Goal: Task Accomplishment & Management: Manage account settings

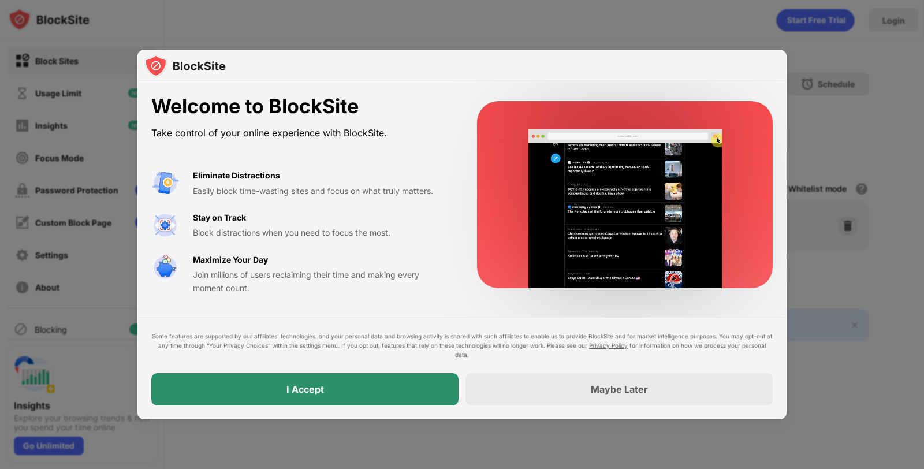
click at [405, 396] on div "I Accept" at bounding box center [304, 389] width 307 height 32
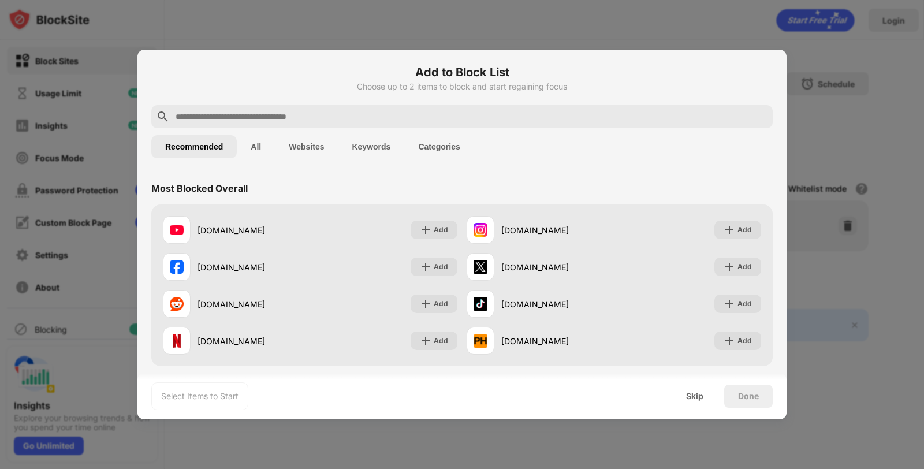
click at [728, 401] on div "Done" at bounding box center [748, 395] width 48 height 23
click at [709, 405] on div "Skip" at bounding box center [694, 395] width 45 height 23
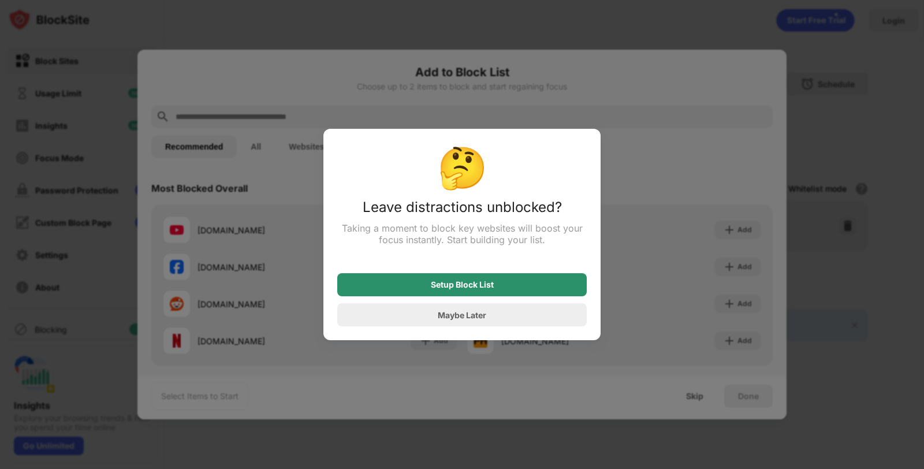
click at [522, 296] on div "Setup Block List" at bounding box center [461, 284] width 249 height 23
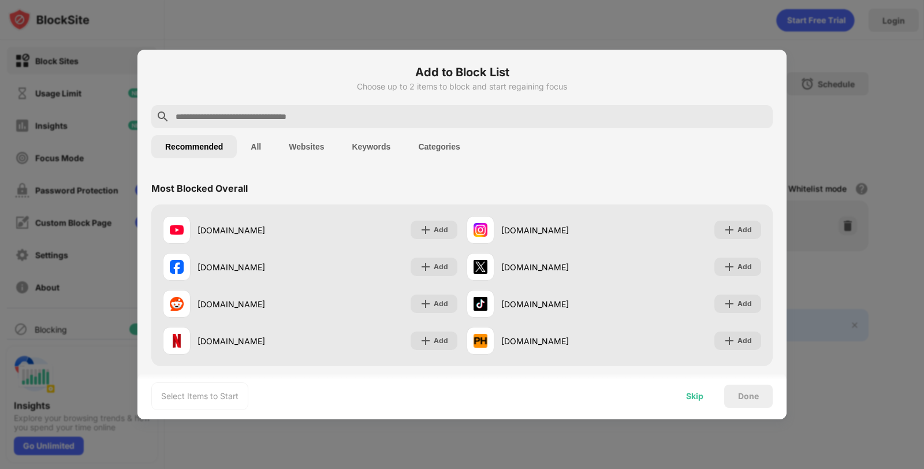
click at [700, 401] on div "Skip" at bounding box center [694, 395] width 45 height 23
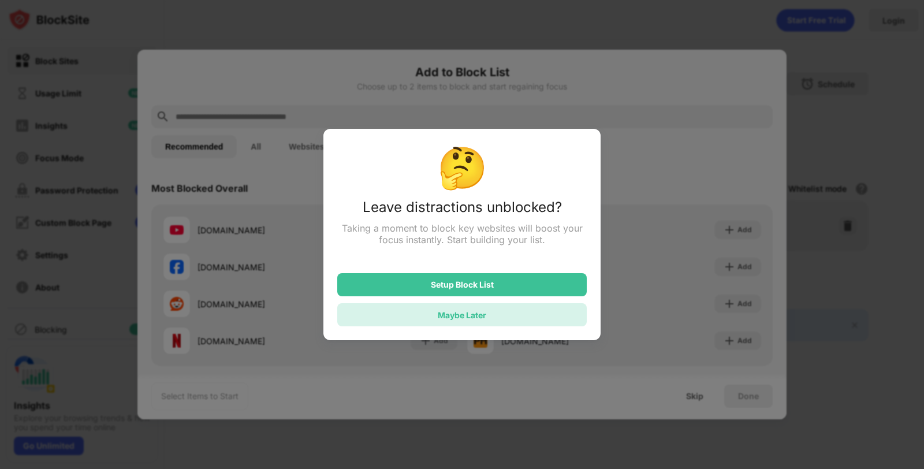
click at [477, 326] on div "Maybe Later" at bounding box center [461, 314] width 249 height 23
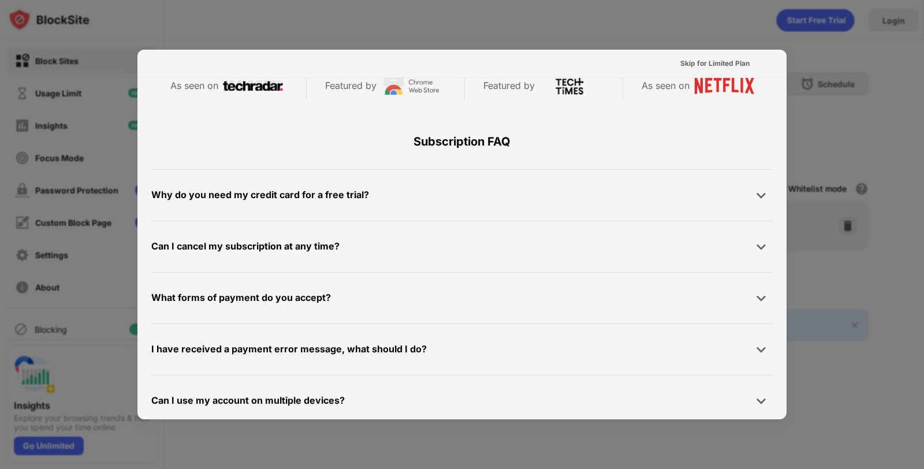
scroll to position [563, 0]
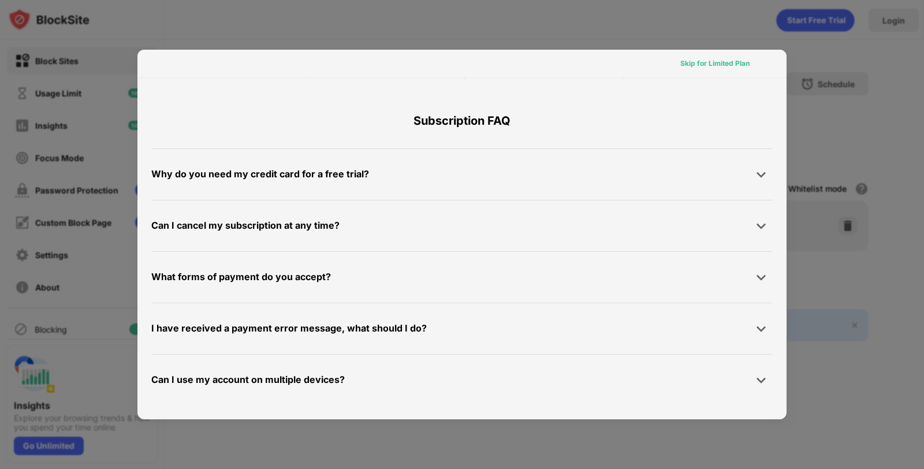
click at [713, 62] on div "Skip for Limited Plan" at bounding box center [714, 64] width 69 height 12
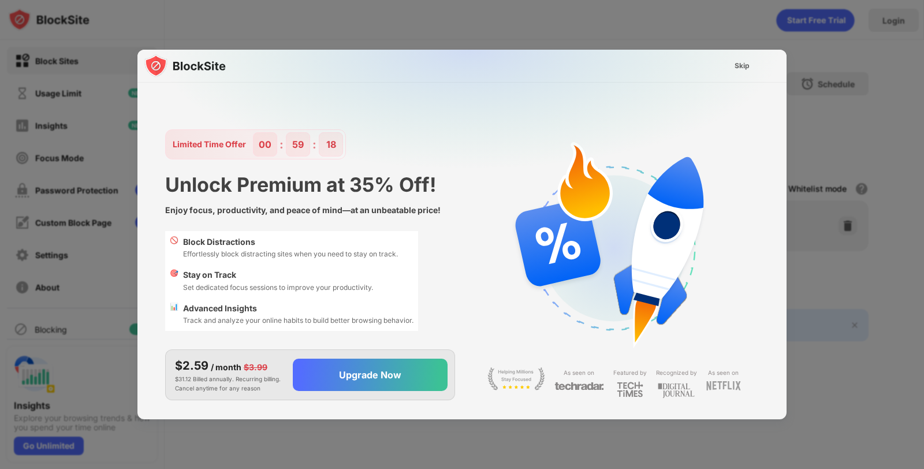
scroll to position [0, 0]
click at [742, 67] on div "Skip" at bounding box center [741, 66] width 15 height 12
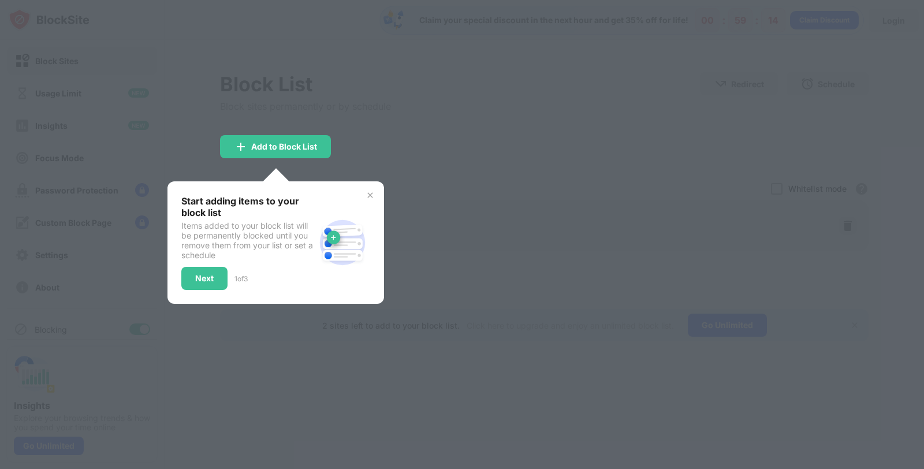
click at [417, 122] on div at bounding box center [462, 234] width 924 height 469
click at [372, 196] on img at bounding box center [369, 194] width 9 height 9
